Goal: Use online tool/utility: Utilize a website feature to perform a specific function

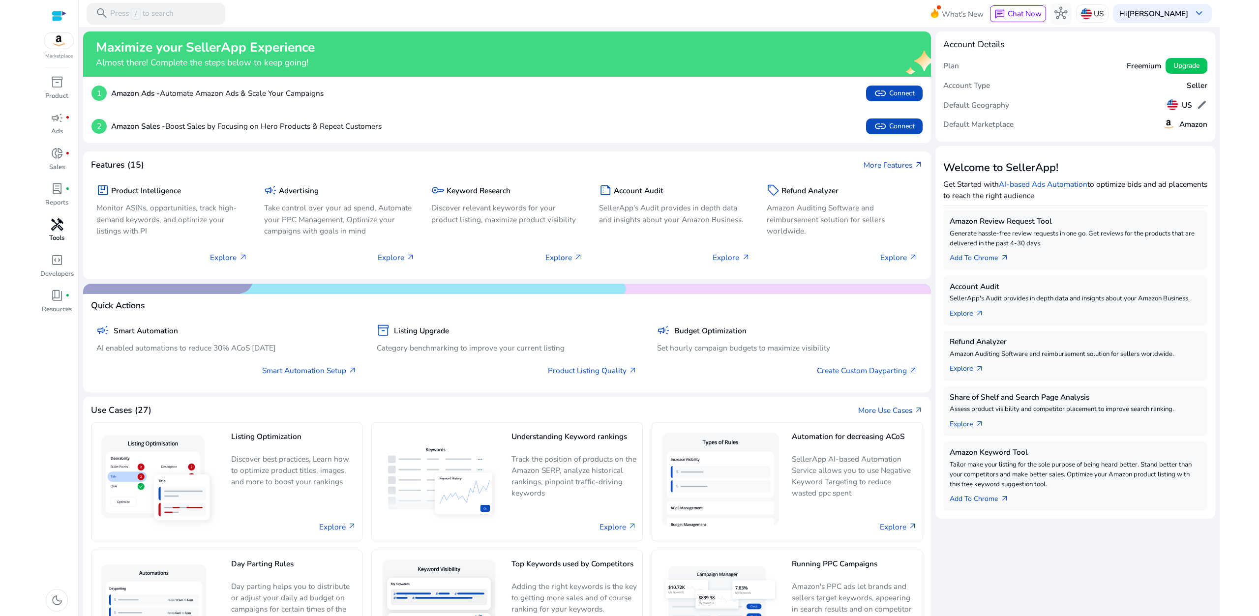
click at [60, 230] on span "handyman" at bounding box center [57, 224] width 13 height 13
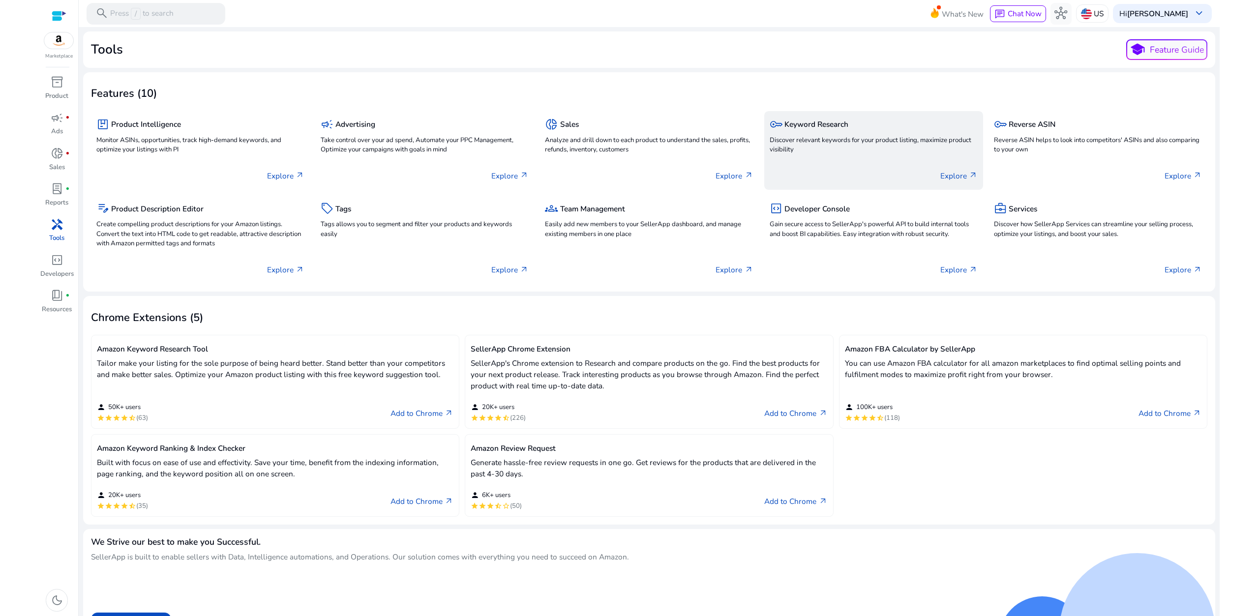
click at [848, 129] on div "key Keyword Research" at bounding box center [874, 125] width 208 height 16
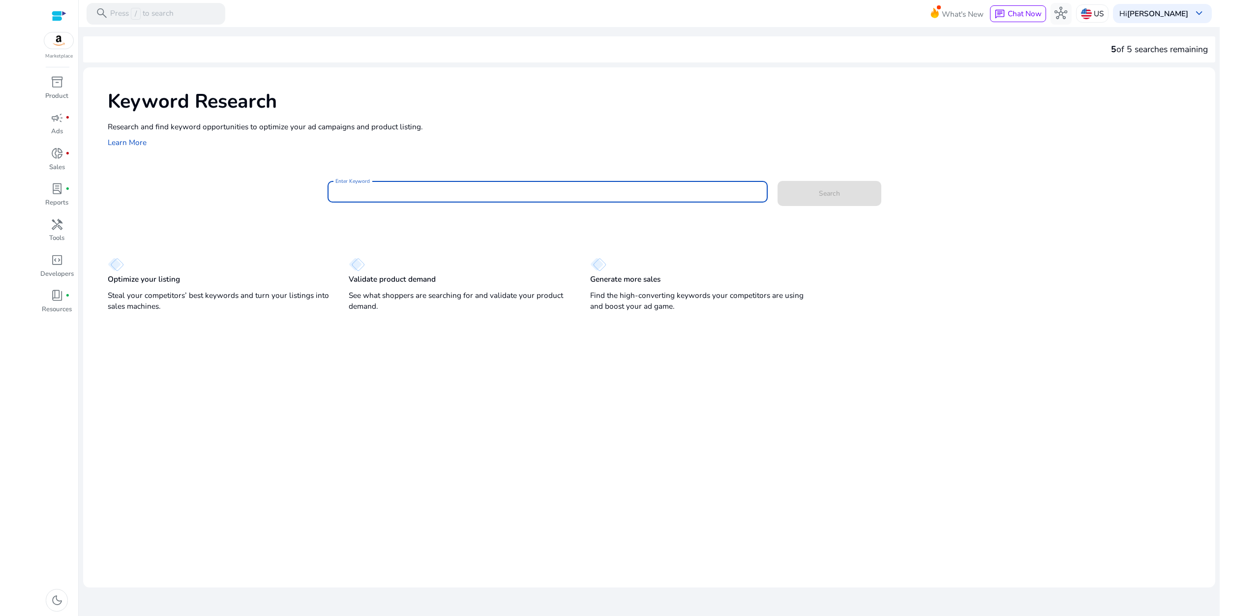
click at [396, 193] on input "Enter Keyword" at bounding box center [547, 191] width 424 height 11
